Goal: Information Seeking & Learning: Find contact information

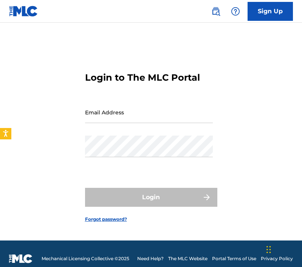
click at [153, 125] on div "Email Address" at bounding box center [149, 118] width 128 height 34
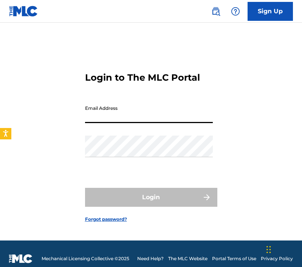
click at [143, 109] on input "Email Address" at bounding box center [149, 112] width 128 height 22
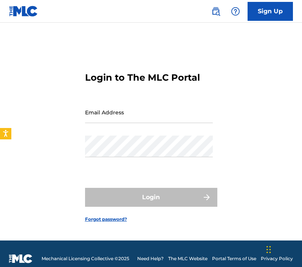
click at [121, 217] on link "Forgot password?" at bounding box center [106, 218] width 42 height 7
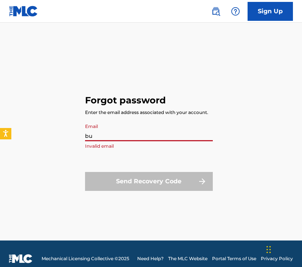
type input "b"
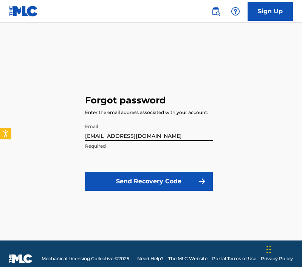
type input "[EMAIL_ADDRESS][DOMAIN_NAME]"
click at [128, 178] on button "Send Recovery Code" at bounding box center [149, 181] width 128 height 19
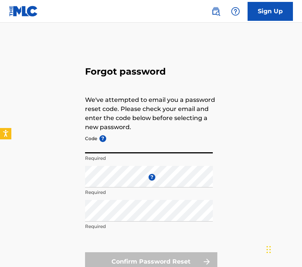
click at [125, 147] on input "Code ?" at bounding box center [149, 143] width 128 height 22
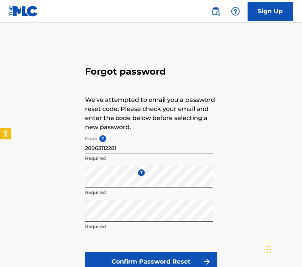
click at [138, 256] on button "Confirm Password Reset" at bounding box center [151, 261] width 132 height 19
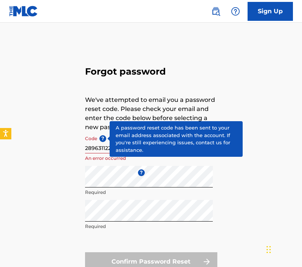
click at [104, 140] on span "?" at bounding box center [102, 138] width 7 height 7
click at [104, 140] on input "28963112281" at bounding box center [149, 143] width 128 height 22
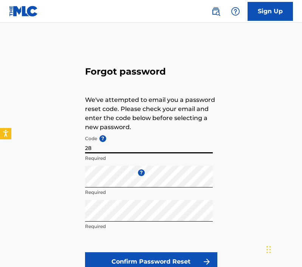
type input "2"
type input "FP_8372c7140859cbada1489ae64420"
click at [151, 261] on button "Confirm Password Reset" at bounding box center [151, 261] width 132 height 19
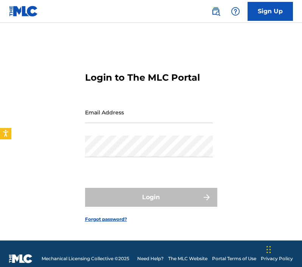
click at [113, 216] on link "Forgot password?" at bounding box center [106, 218] width 42 height 7
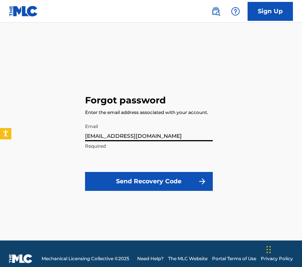
type input "[EMAIL_ADDRESS][DOMAIN_NAME]"
click at [125, 173] on button "Send Recovery Code" at bounding box center [149, 181] width 128 height 19
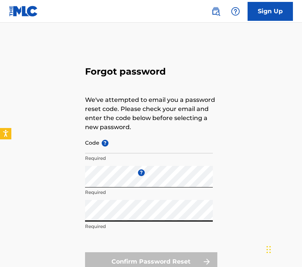
click at [120, 146] on input "Code ?" at bounding box center [149, 143] width 128 height 22
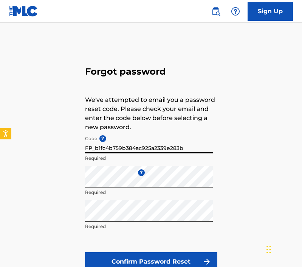
type input "FP_b1fc4b759b384ac925a2339e283b"
click at [151, 261] on button "Confirm Password Reset" at bounding box center [151, 261] width 132 height 19
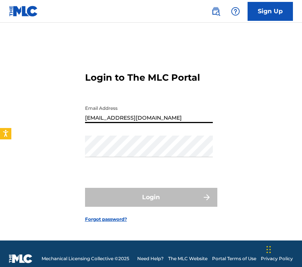
type input "[EMAIL_ADDRESS][DOMAIN_NAME]"
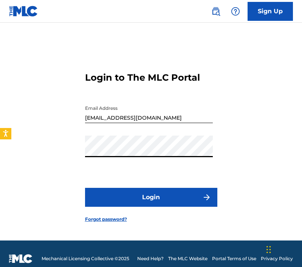
click at [151, 197] on button "Login" at bounding box center [151, 197] width 132 height 19
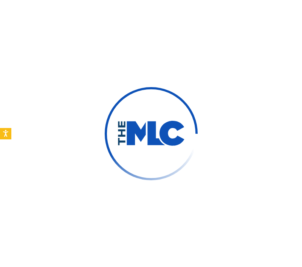
click at [151, 197] on button "Login" at bounding box center [151, 197] width 132 height 19
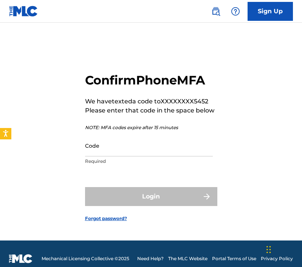
click at [234, 14] on img at bounding box center [235, 11] width 9 height 9
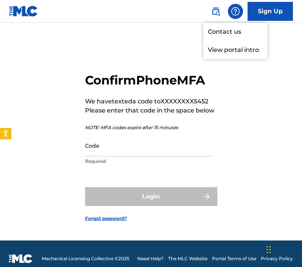
click at [231, 29] on link "Contact us" at bounding box center [235, 32] width 64 height 18
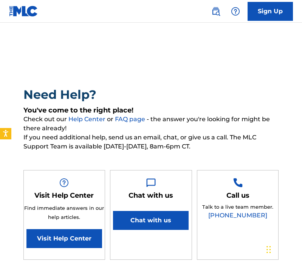
click at [148, 219] on button "Chat with us" at bounding box center [151, 220] width 76 height 19
click at [254, 213] on link "[PHONE_NUMBER]" at bounding box center [237, 214] width 59 height 7
